Goal: Transaction & Acquisition: Purchase product/service

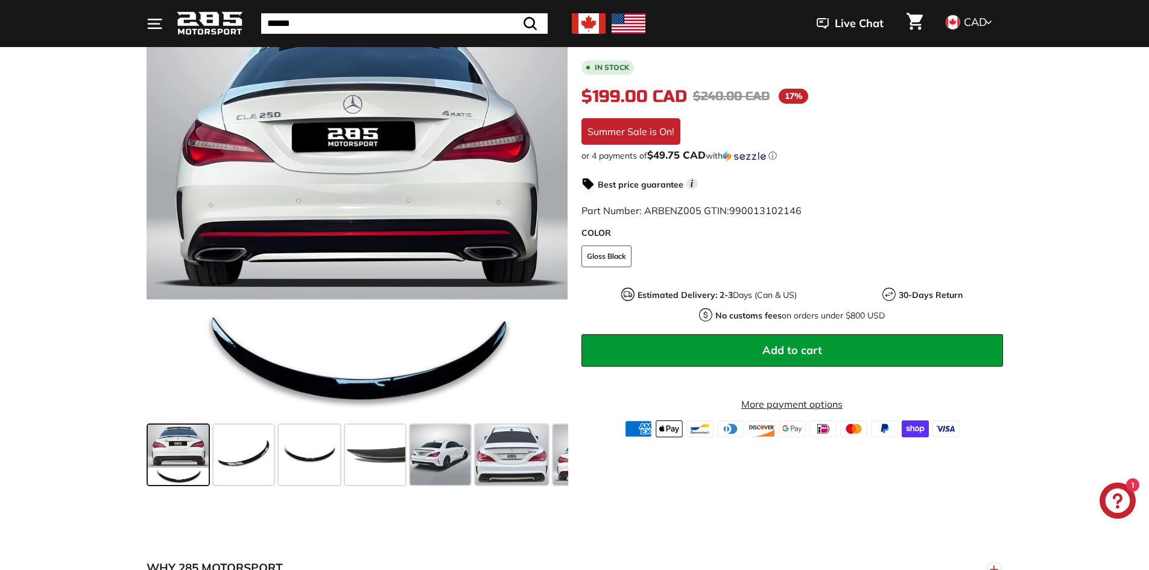
scroll to position [241, 0]
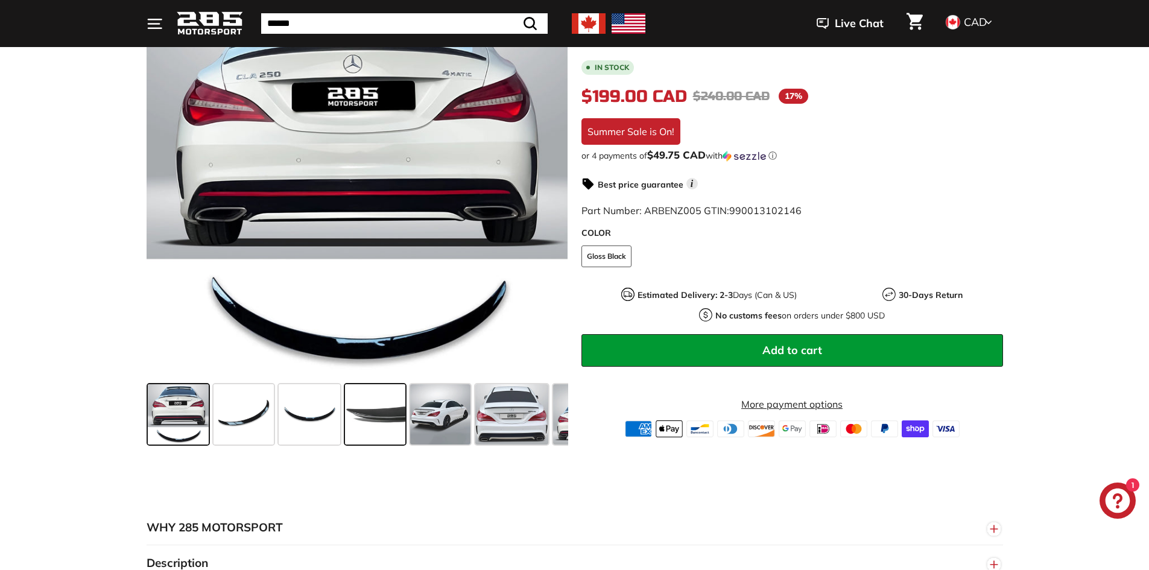
click at [376, 425] on span at bounding box center [375, 414] width 60 height 60
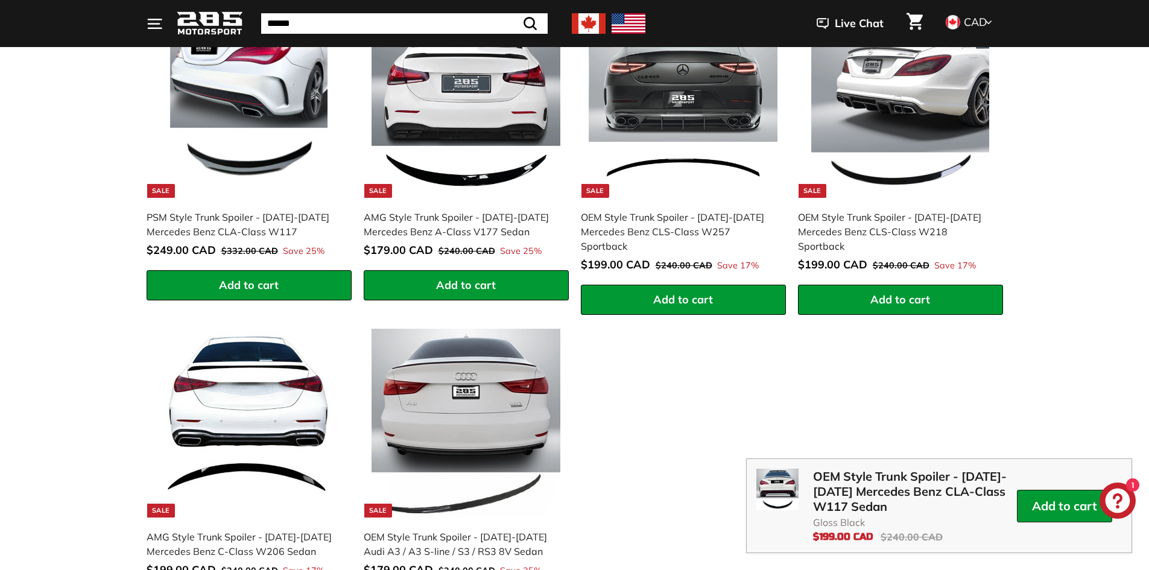
scroll to position [1568, 0]
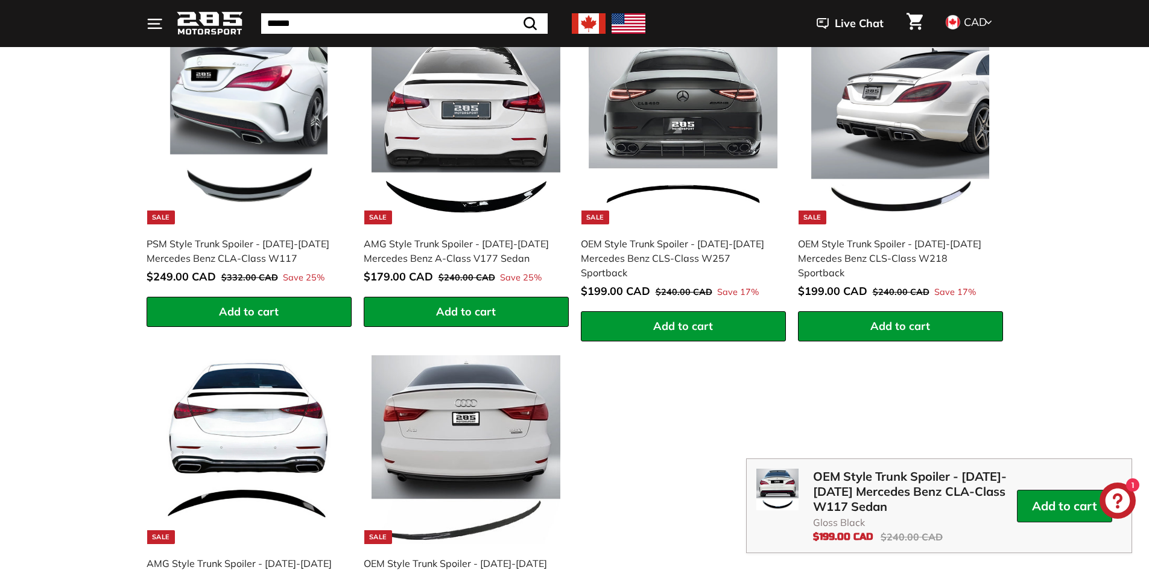
click at [926, 206] on img at bounding box center [900, 130] width 189 height 189
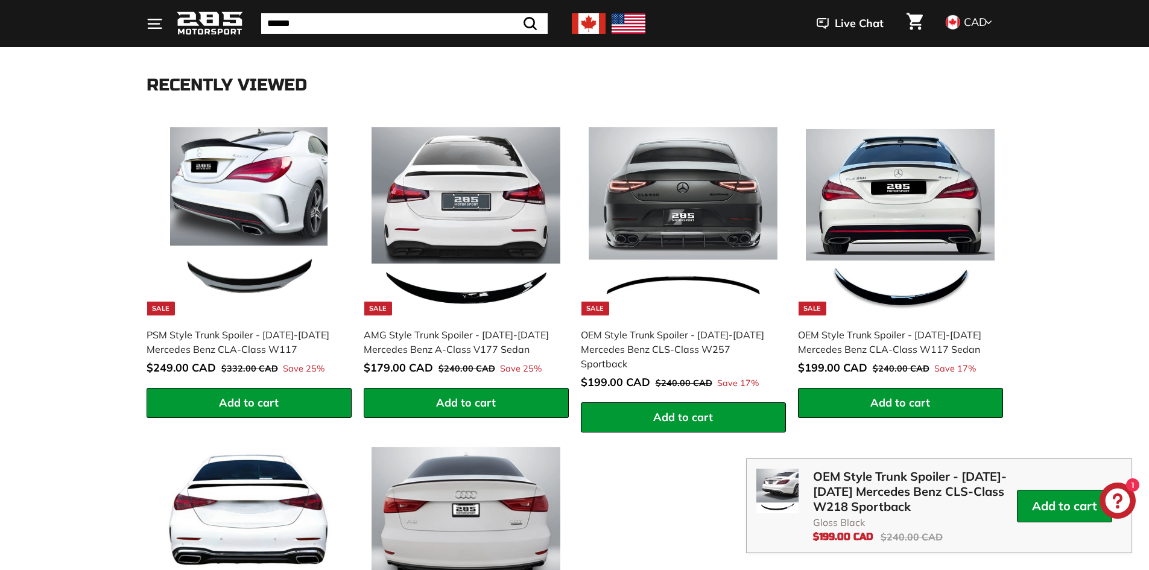
scroll to position [1508, 0]
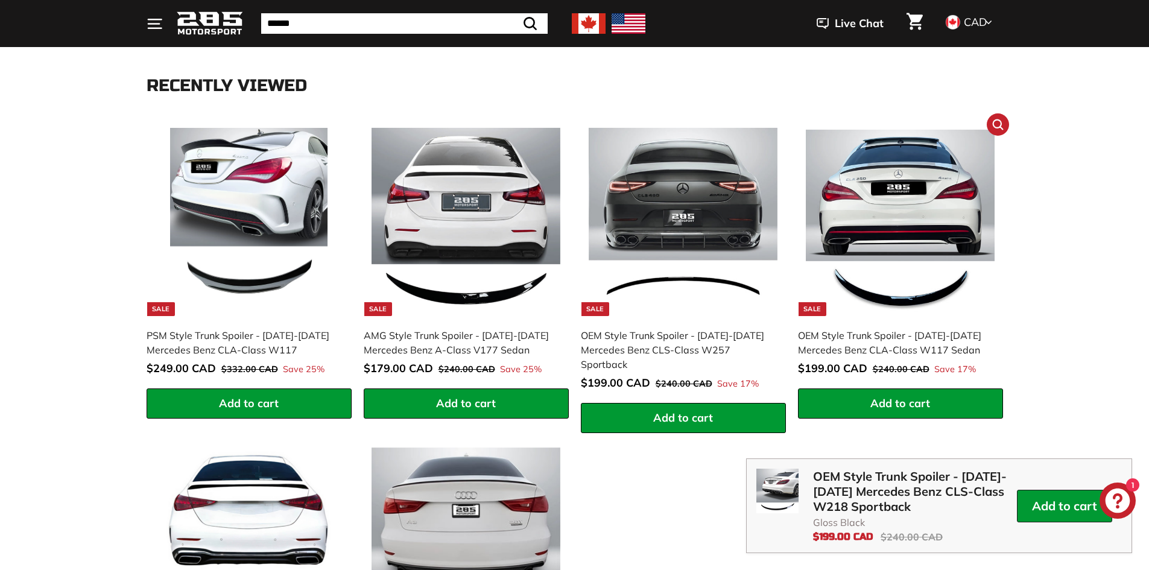
click at [861, 283] on img at bounding box center [900, 222] width 189 height 189
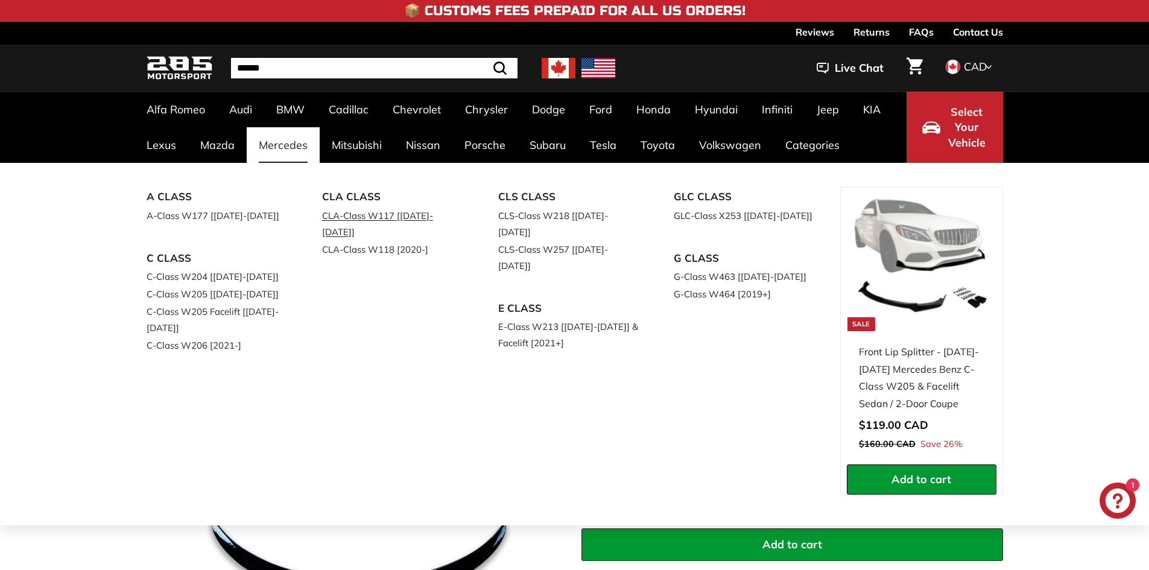
click at [342, 207] on link "CLA-Class W117 [[DATE]-[DATE]]" at bounding box center [393, 224] width 142 height 34
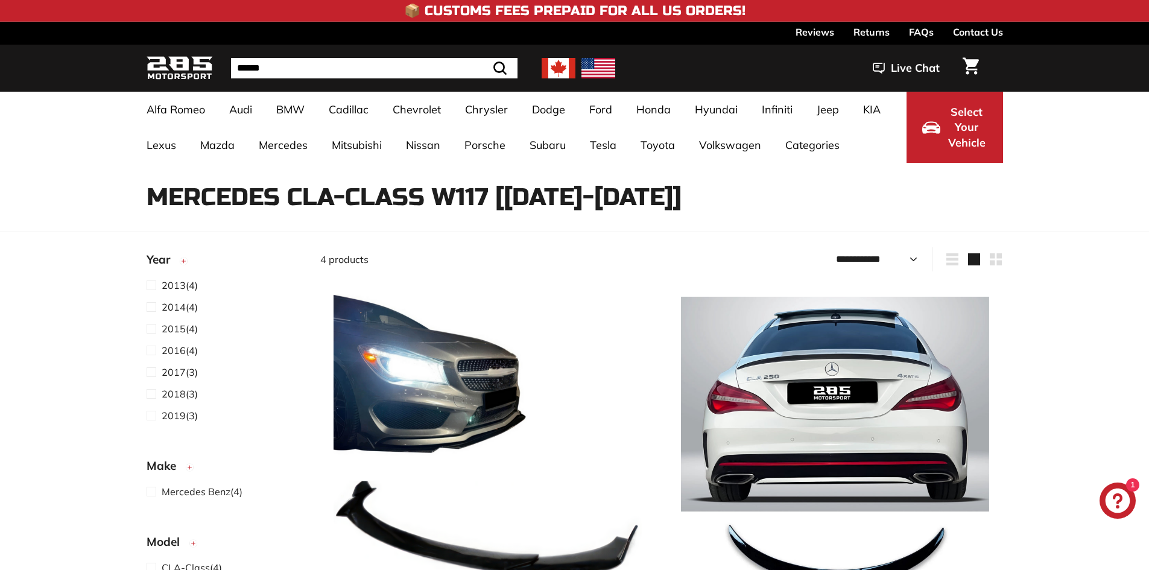
select select "**********"
